Goal: Task Accomplishment & Management: Complete application form

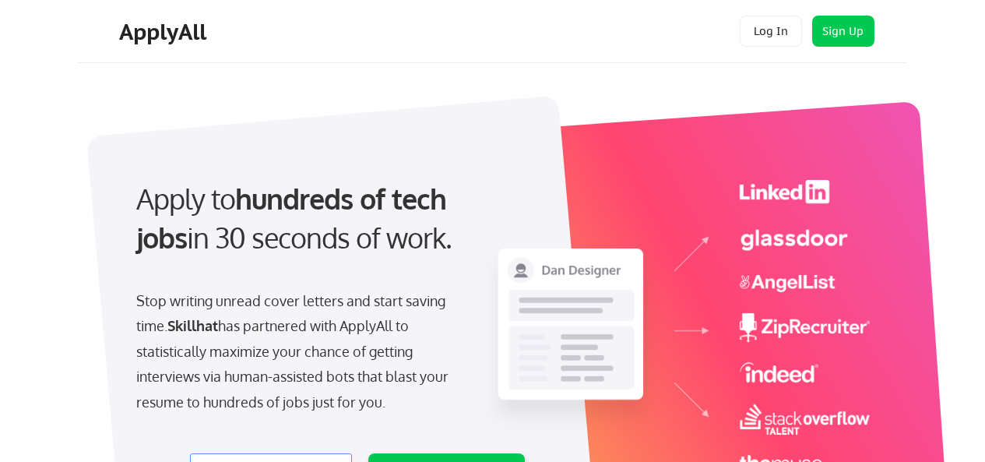
select select ""product""
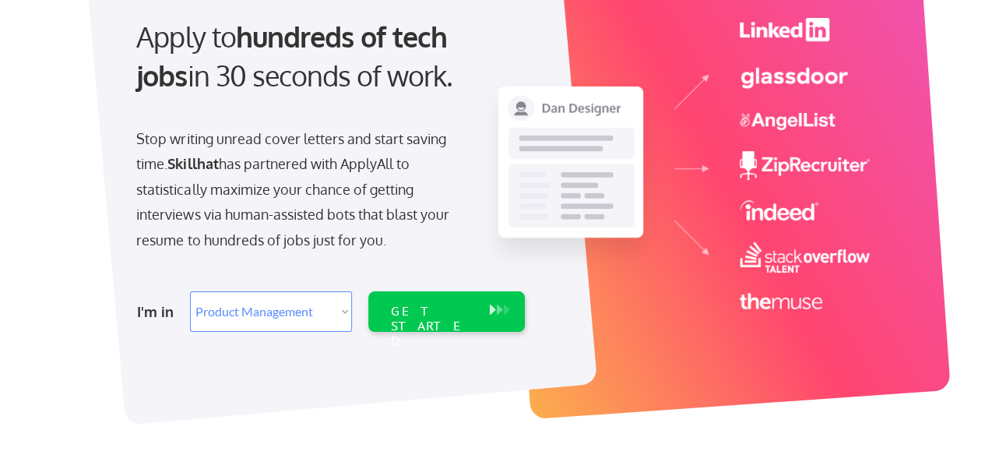
scroll to position [169, 0]
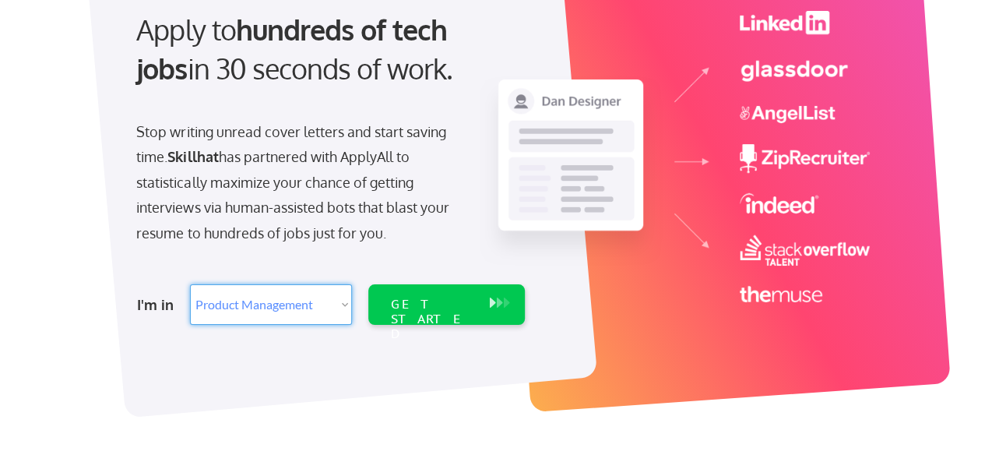
click at [341, 301] on select "Select Role Web/Front-End Development Product Management UX/UI/Product Design P…" at bounding box center [271, 304] width 162 height 40
select select ""it_security""
click at [190, 284] on select "Select Role Web/Front-End Development Product Management UX/UI/Product Design P…" at bounding box center [271, 304] width 162 height 40
select select ""it_security""
click at [453, 307] on div "GET STARTED" at bounding box center [431, 319] width 83 height 45
